Goal: Information Seeking & Learning: Learn about a topic

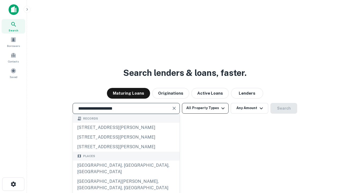
click at [126, 176] on div "Santa Monica, CA, USA" at bounding box center [126, 168] width 107 height 16
click at [205, 108] on button "All Property Types" at bounding box center [205, 108] width 47 height 11
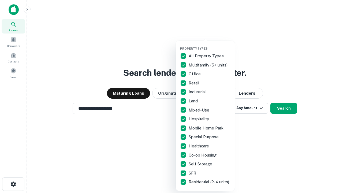
type input "**********"
click at [209, 45] on button "button" at bounding box center [209, 45] width 59 height 0
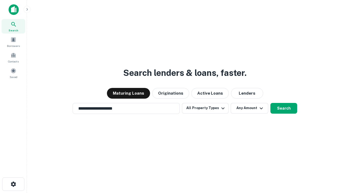
scroll to position [8, 0]
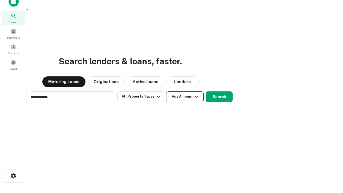
click at [166, 91] on button "Any Amount" at bounding box center [184, 96] width 37 height 11
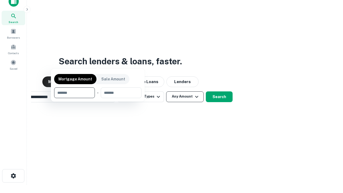
scroll to position [9, 0]
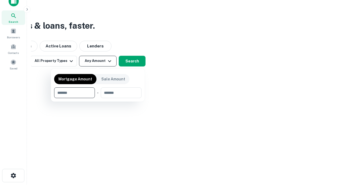
type input "*******"
click at [98, 98] on button "button" at bounding box center [97, 98] width 87 height 0
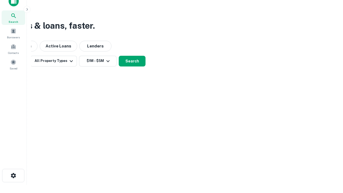
scroll to position [8, 0]
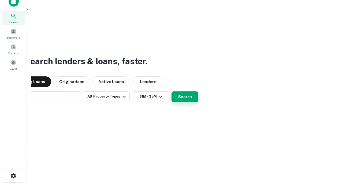
click at [171, 91] on button "Search" at bounding box center [184, 96] width 27 height 11
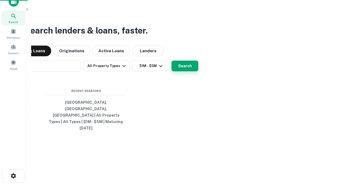
scroll to position [9, 0]
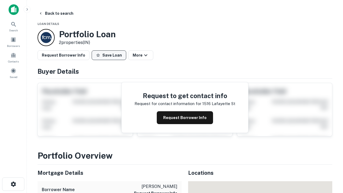
click at [109, 55] on button "Save Loan" at bounding box center [109, 55] width 35 height 10
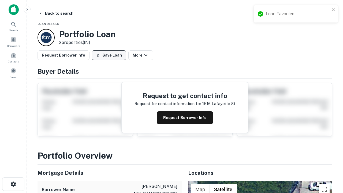
click at [110, 55] on button "Save Loan" at bounding box center [109, 55] width 35 height 10
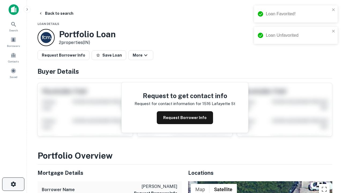
click at [13, 184] on icon "button" at bounding box center [13, 184] width 6 height 6
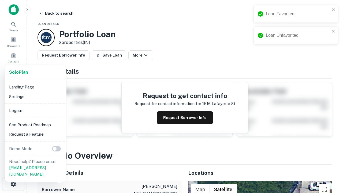
click at [35, 110] on li "Logout" at bounding box center [35, 111] width 57 height 10
